Goal: Entertainment & Leisure: Consume media (video, audio)

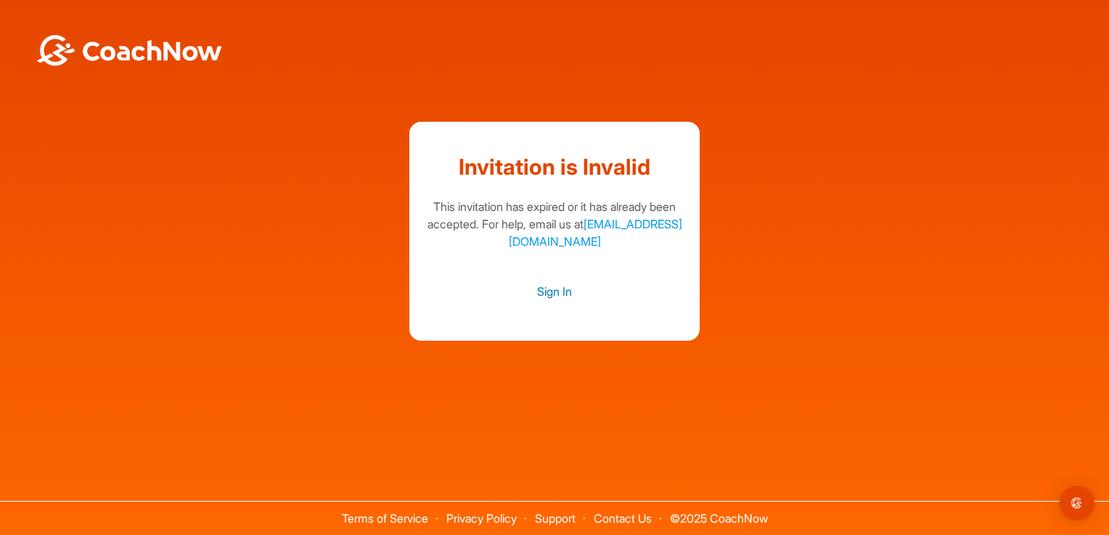
click at [546, 295] on link "Sign In" at bounding box center [554, 291] width 261 height 19
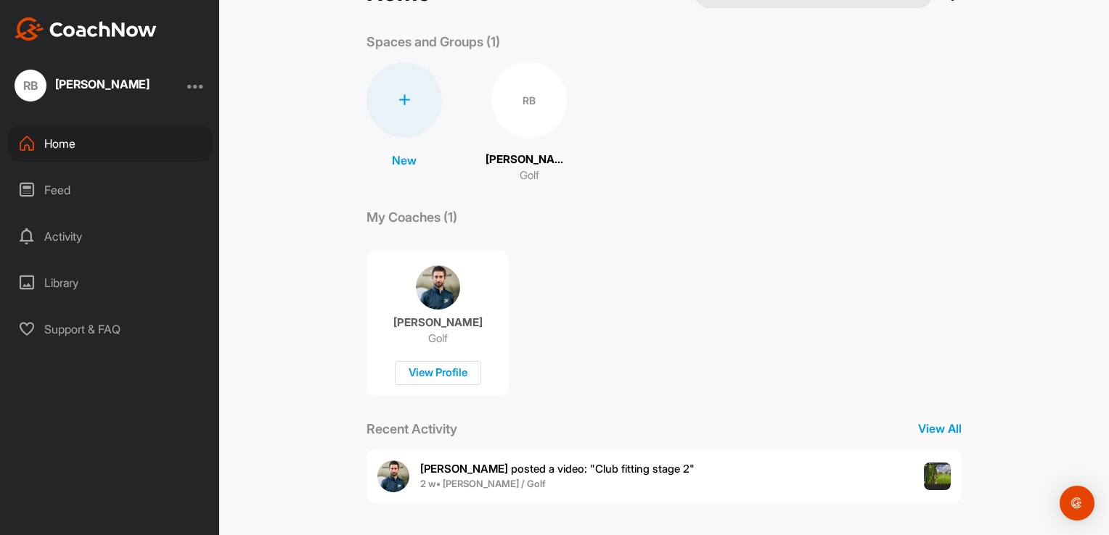
scroll to position [53, 0]
click at [929, 429] on p "View All" at bounding box center [940, 427] width 44 height 17
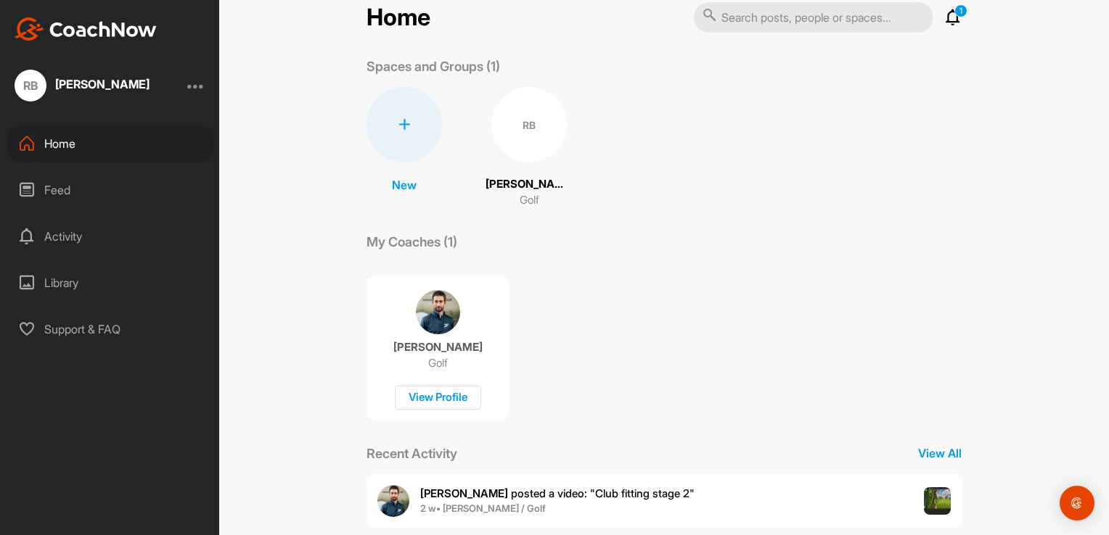
scroll to position [53, 0]
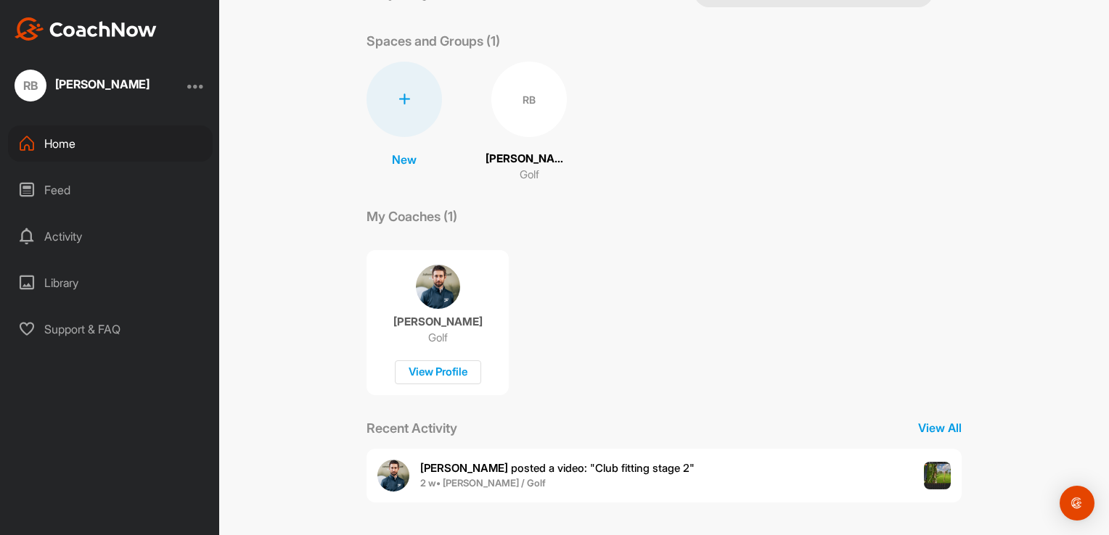
click at [517, 98] on div "RB" at bounding box center [528, 99] width 75 height 75
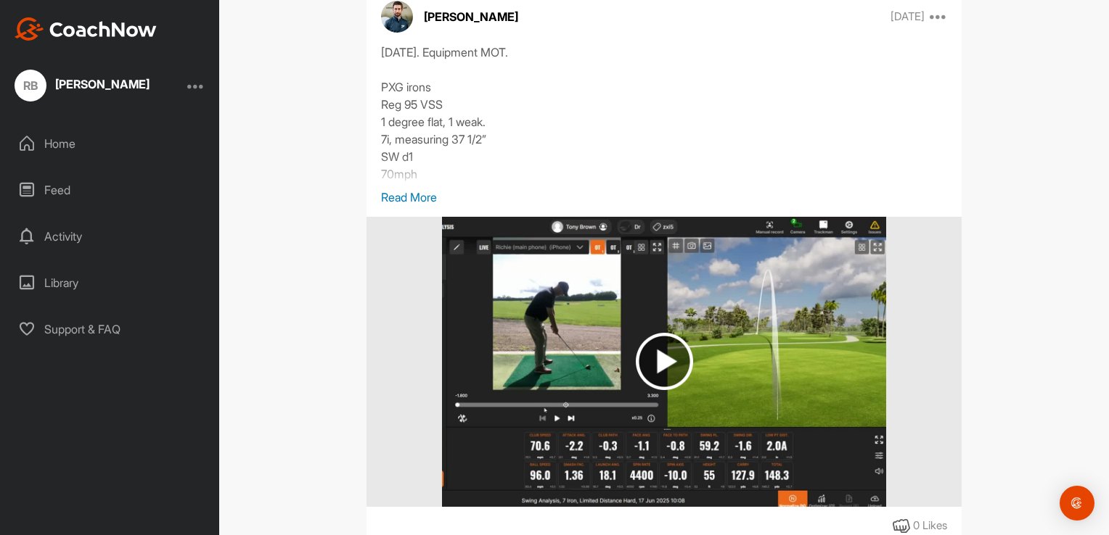
scroll to position [848, 0]
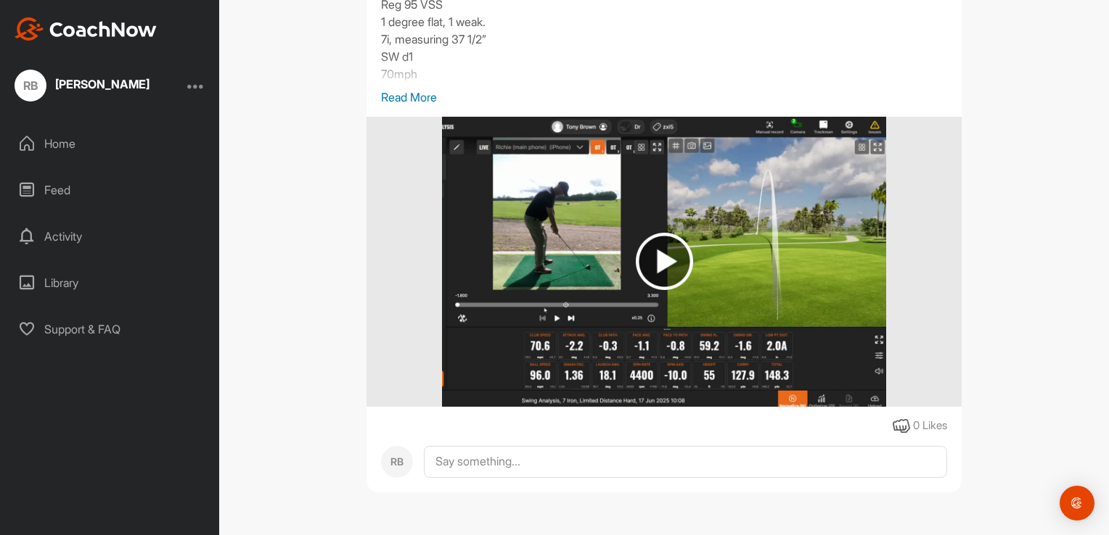
click at [403, 92] on p "Read More" at bounding box center [664, 97] width 566 height 17
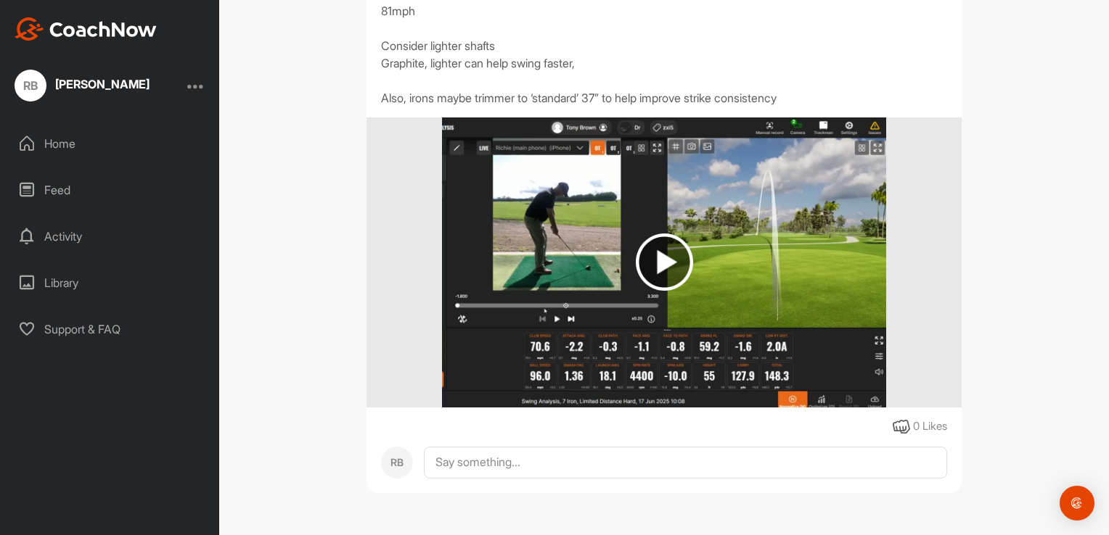
scroll to position [999, 0]
click at [650, 259] on img at bounding box center [664, 261] width 57 height 57
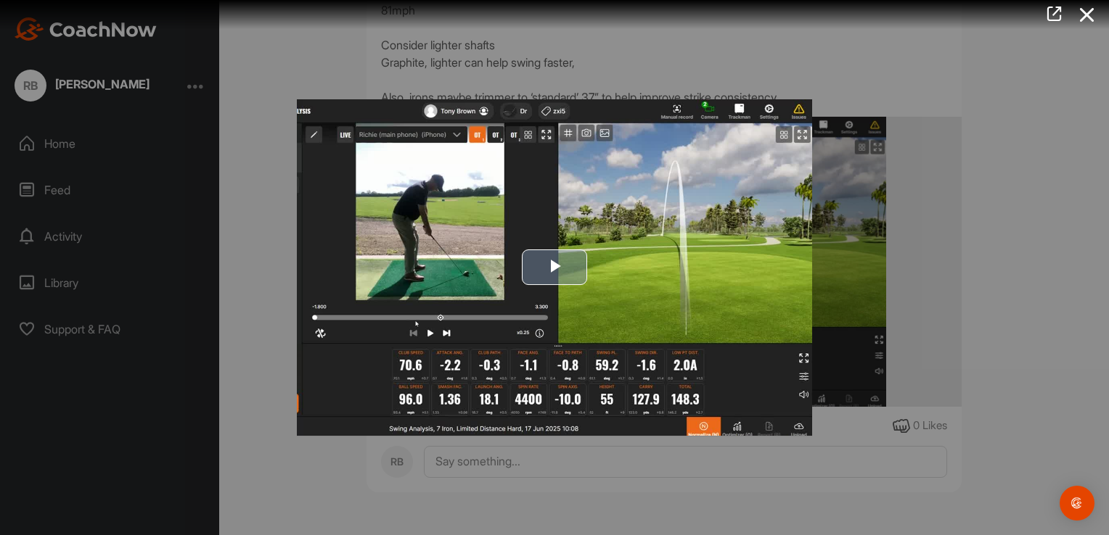
click at [554, 268] on span "Video Player" at bounding box center [554, 268] width 0 height 0
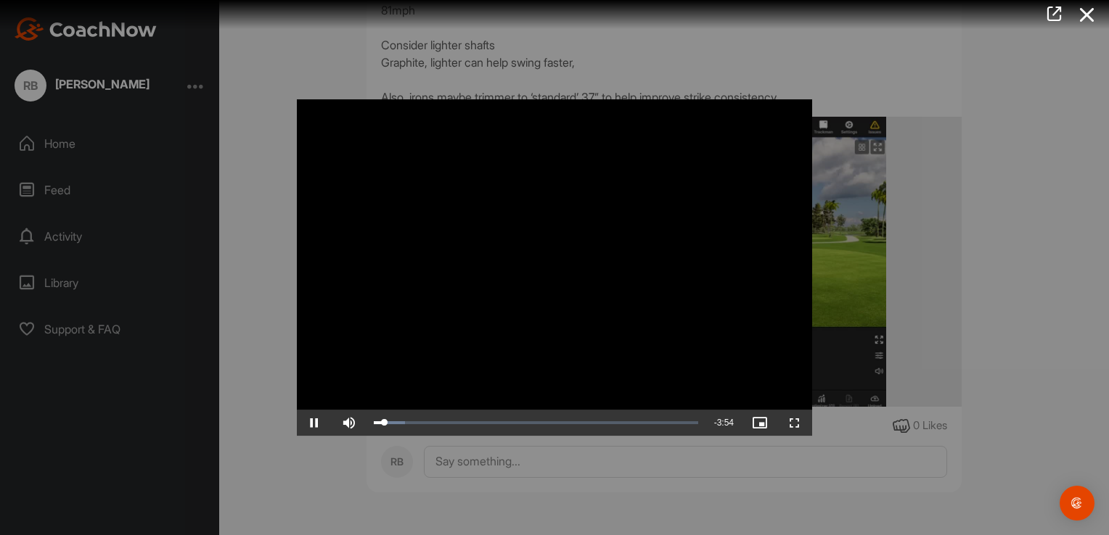
click at [803, 357] on video "Video Player" at bounding box center [554, 267] width 515 height 337
click at [799, 135] on video "Video Player" at bounding box center [554, 267] width 515 height 337
click at [1053, 14] on icon at bounding box center [1053, 14] width 17 height 16
click at [1001, 219] on div at bounding box center [554, 267] width 1109 height 535
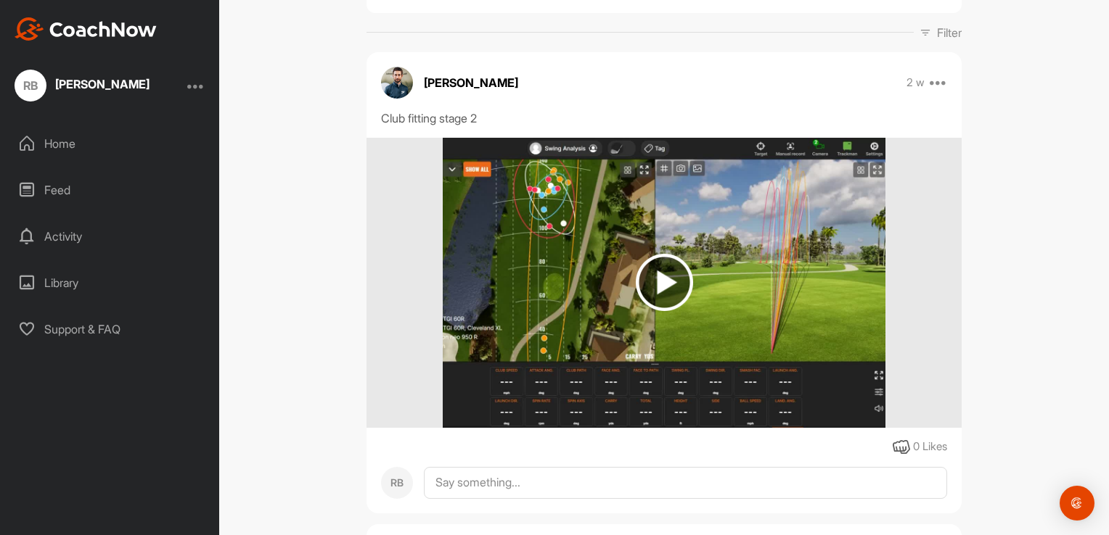
scroll to position [201, 0]
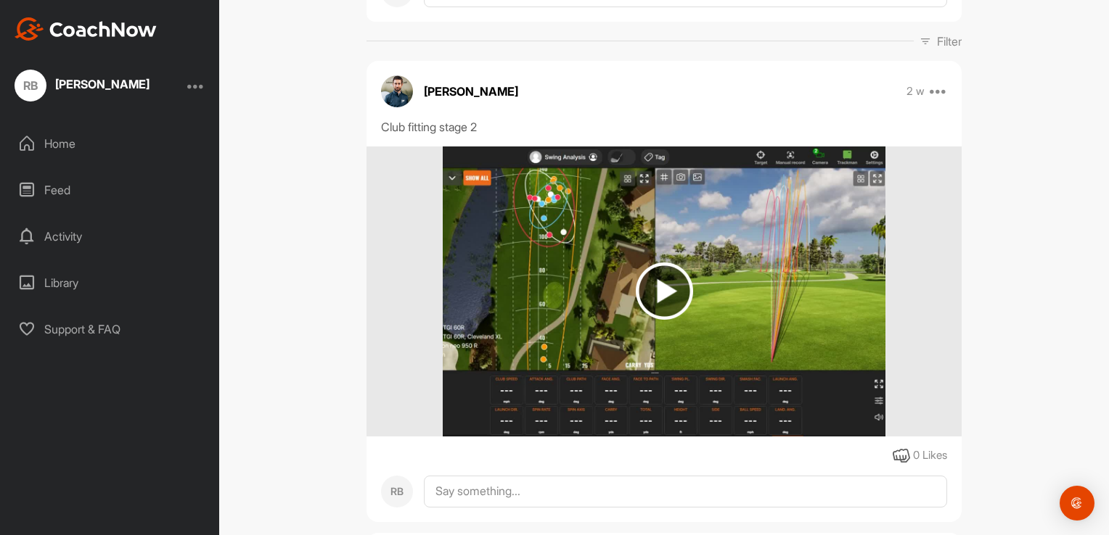
click at [656, 283] on img at bounding box center [664, 291] width 57 height 57
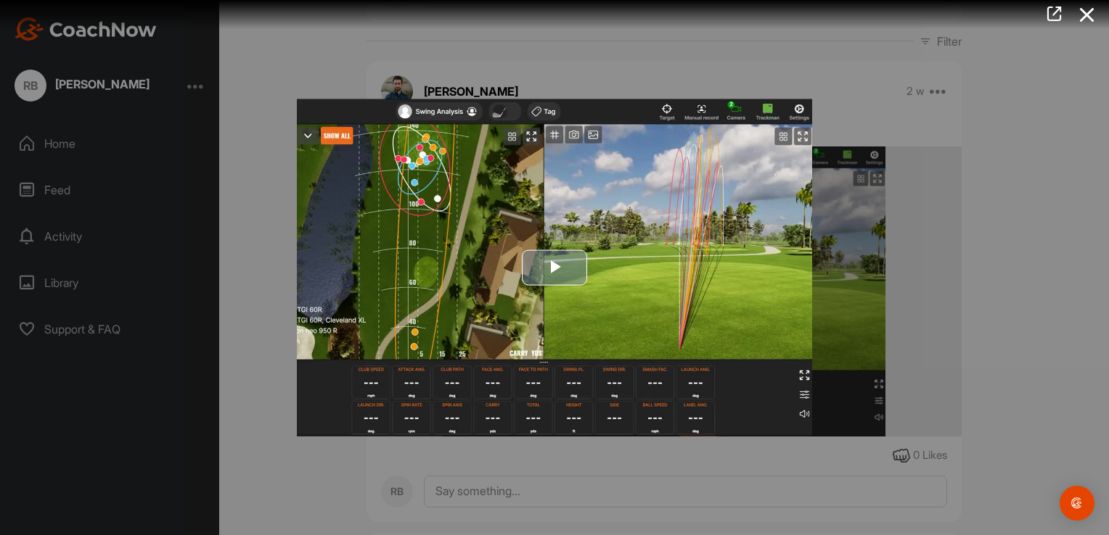
click at [554, 268] on span "Video Player" at bounding box center [554, 268] width 0 height 0
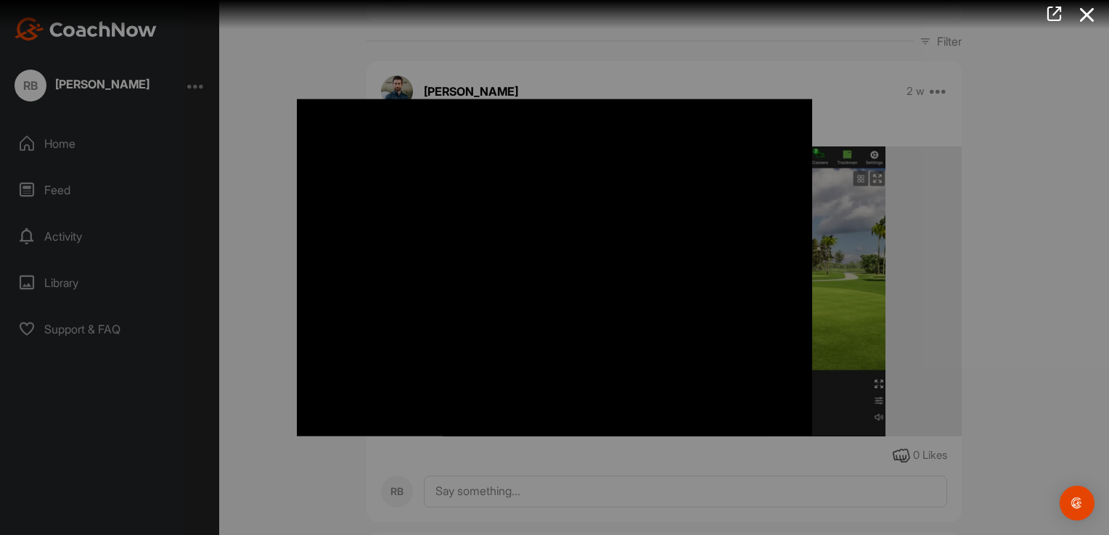
click at [1082, 7] on icon at bounding box center [1086, 14] width 33 height 27
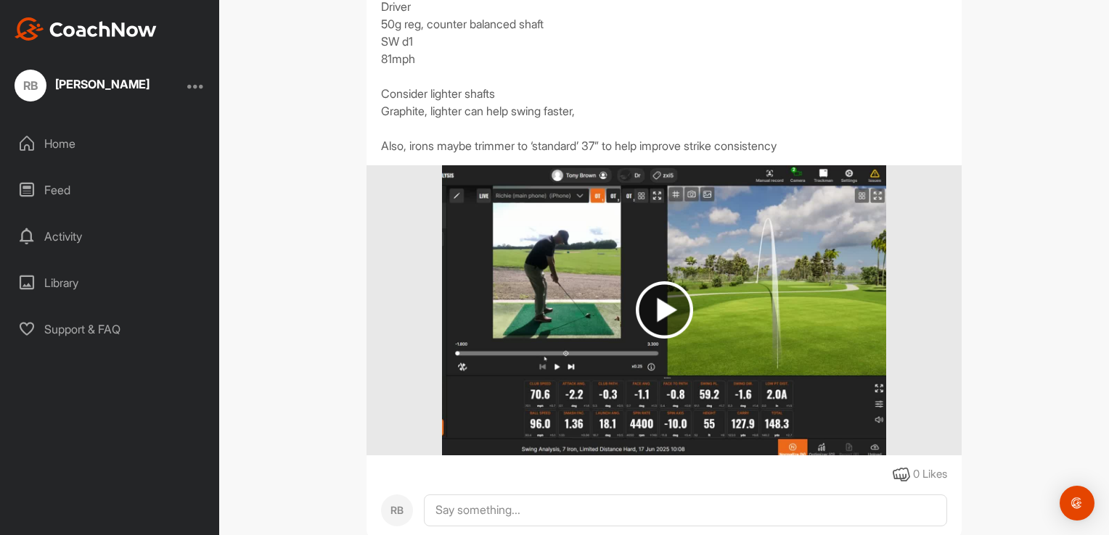
scroll to position [999, 0]
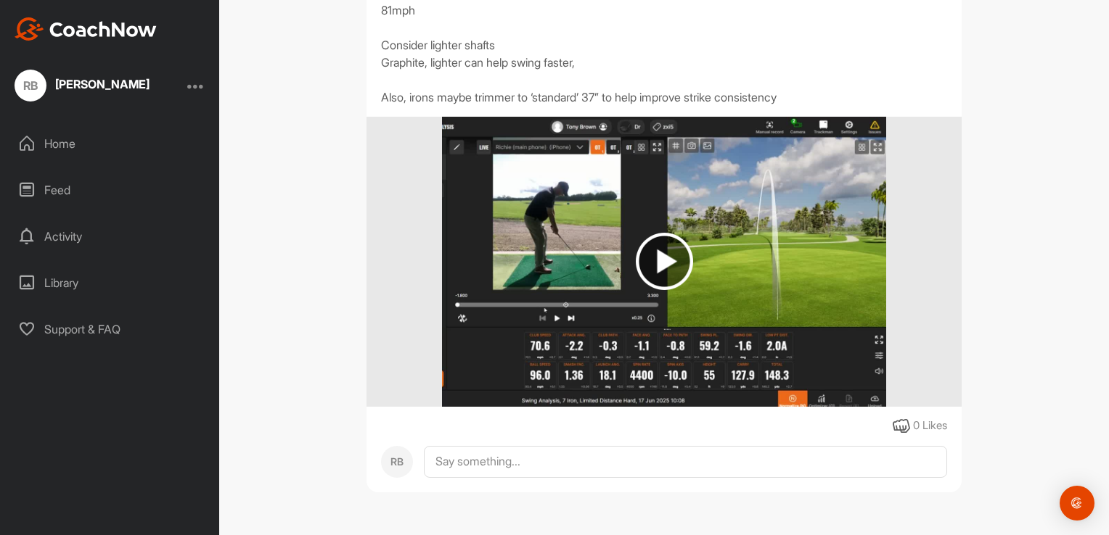
click at [652, 255] on img at bounding box center [664, 261] width 57 height 57
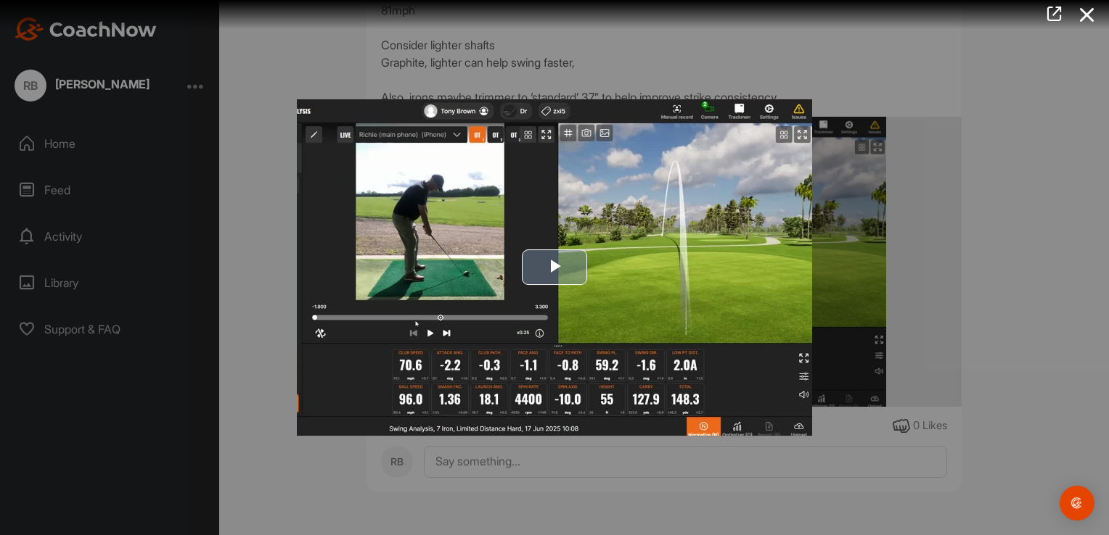
click at [554, 268] on span "Video Player" at bounding box center [554, 268] width 0 height 0
